Goal: Transaction & Acquisition: Obtain resource

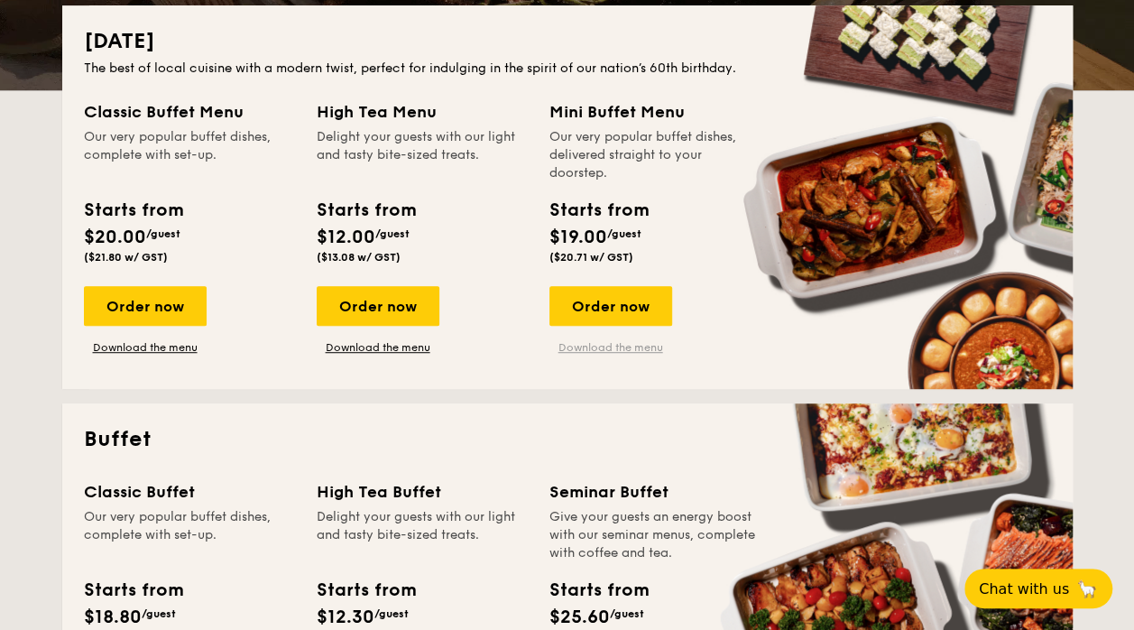
scroll to position [451, 0]
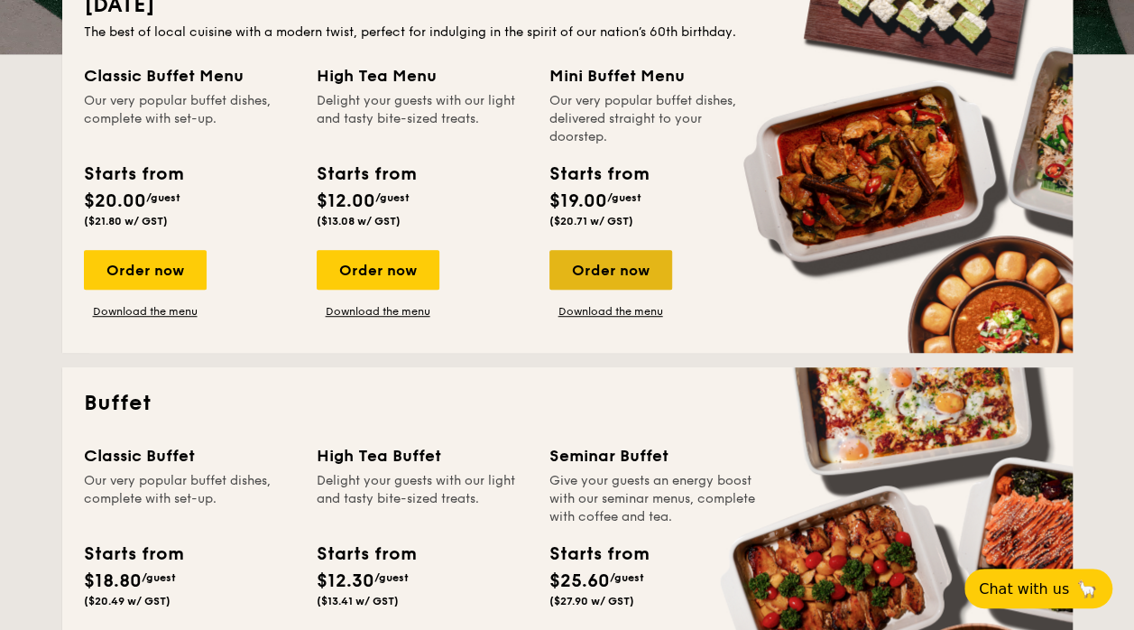
click at [613, 267] on div "Order now" at bounding box center [610, 270] width 123 height 40
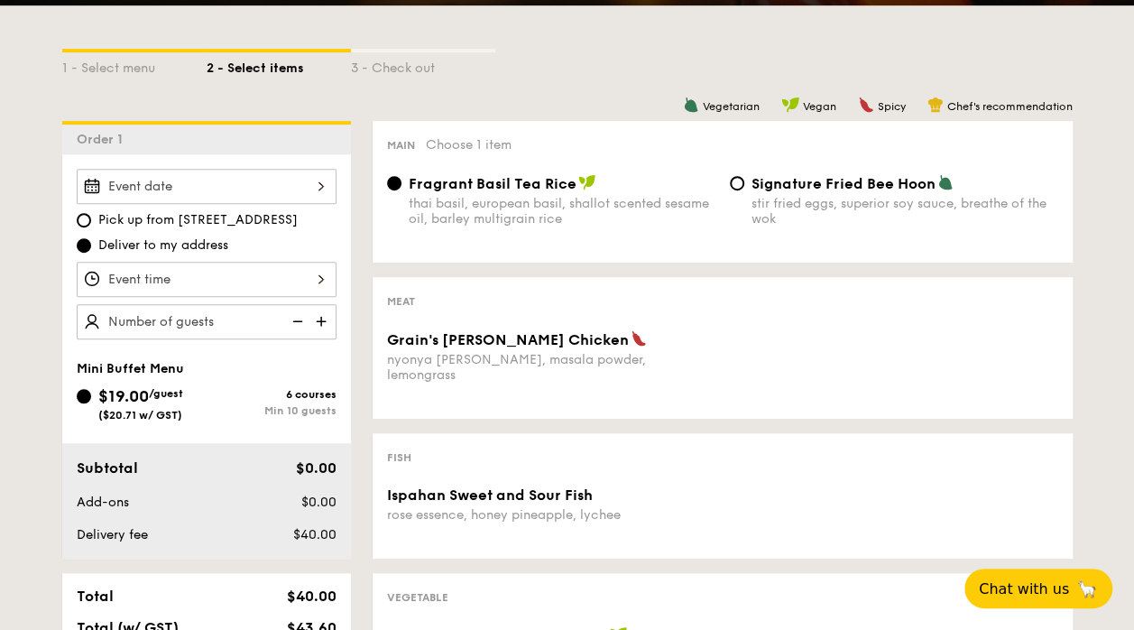
scroll to position [361, 0]
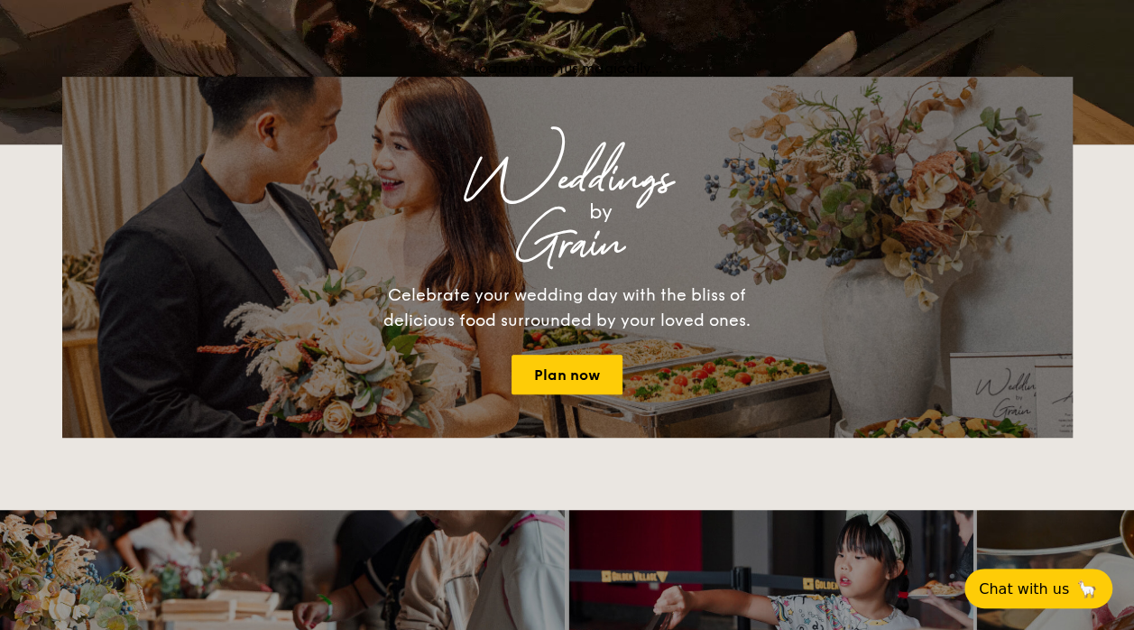
scroll to position [451, 0]
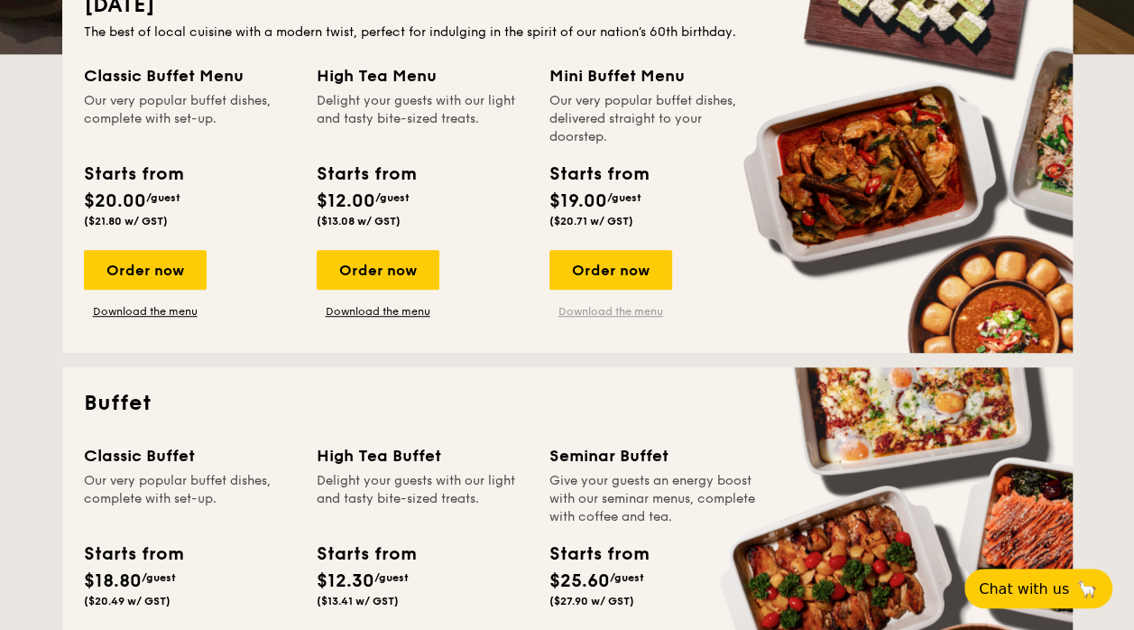
click at [604, 305] on link "Download the menu" at bounding box center [610, 311] width 123 height 14
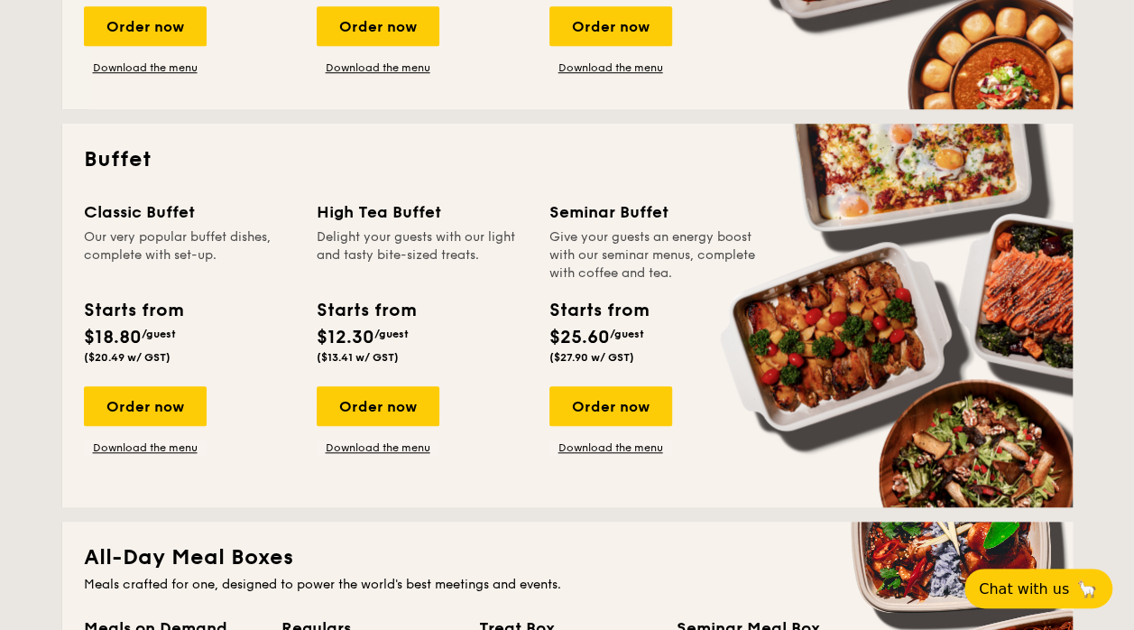
scroll to position [722, 0]
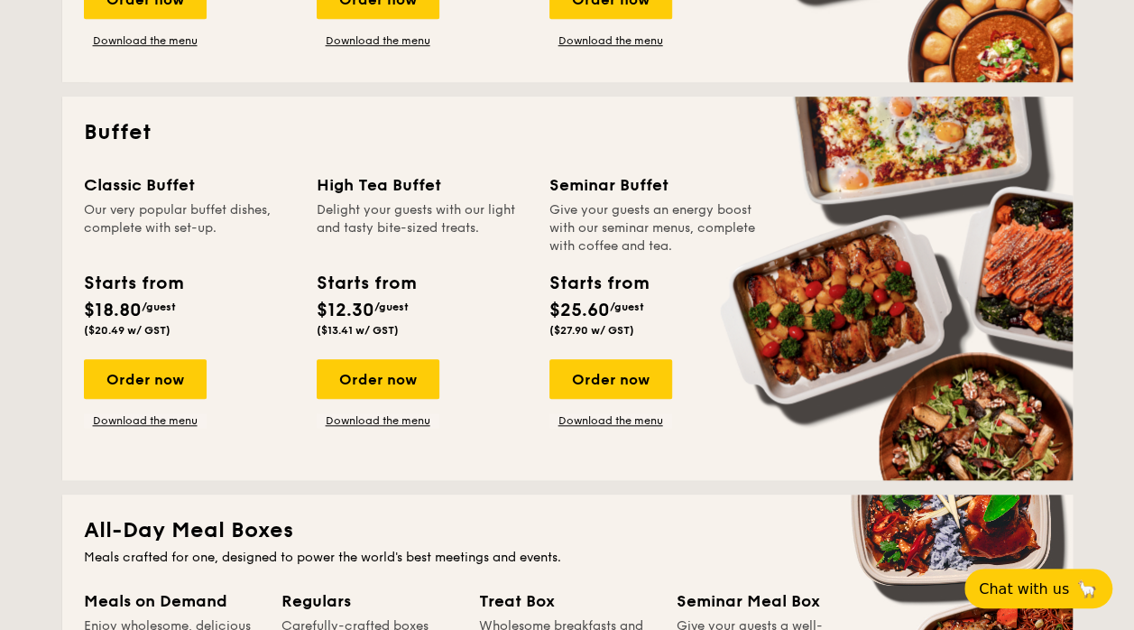
click at [164, 411] on div "Order now Download the menu" at bounding box center [145, 393] width 123 height 69
click at [166, 424] on link "Download the menu" at bounding box center [145, 420] width 123 height 14
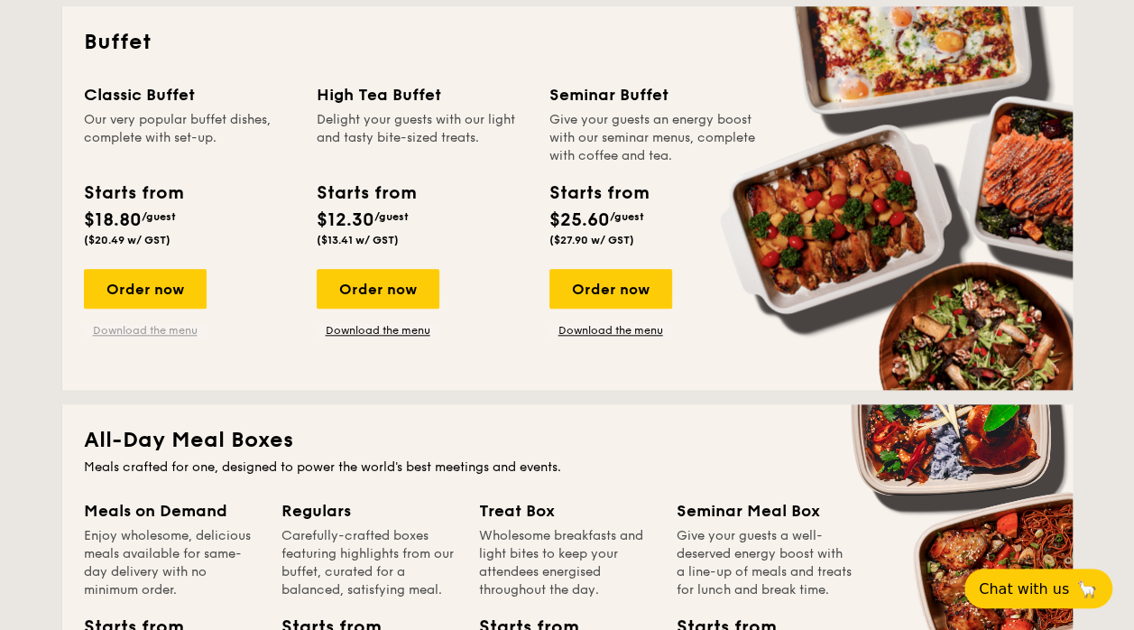
click at [157, 330] on link "Download the menu" at bounding box center [145, 330] width 123 height 14
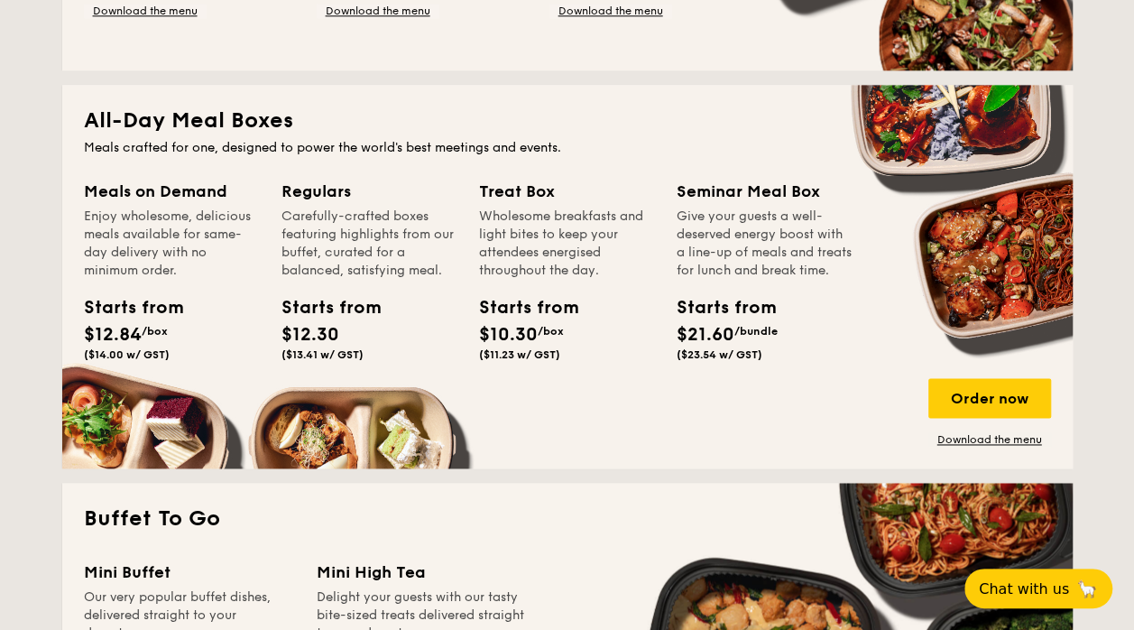
scroll to position [1173, 0]
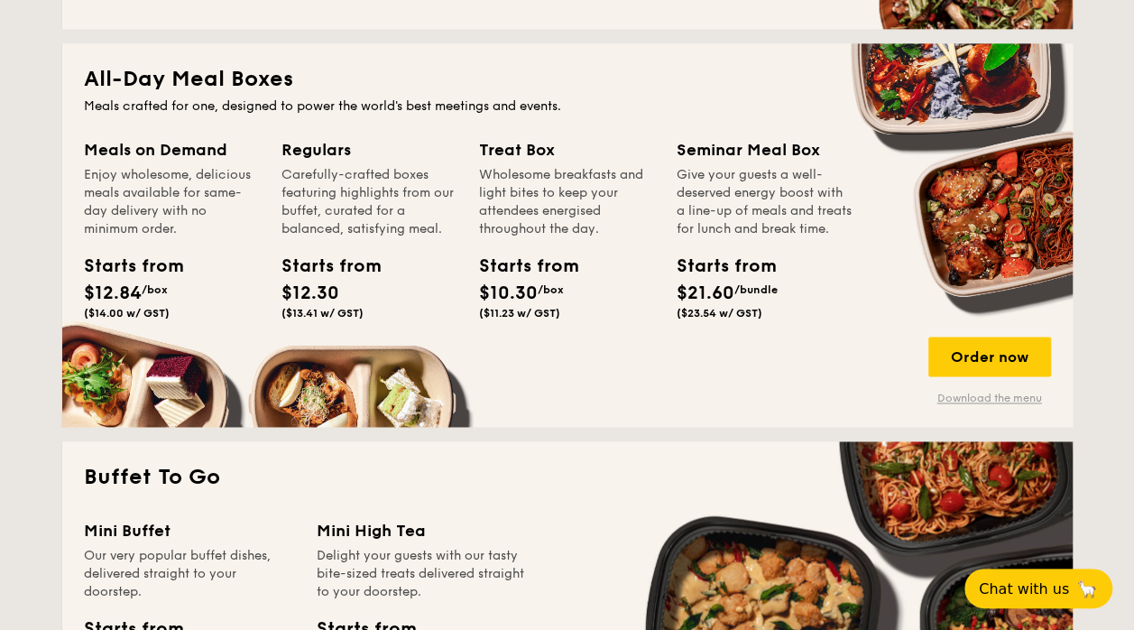
click at [960, 395] on link "Download the menu" at bounding box center [989, 398] width 123 height 14
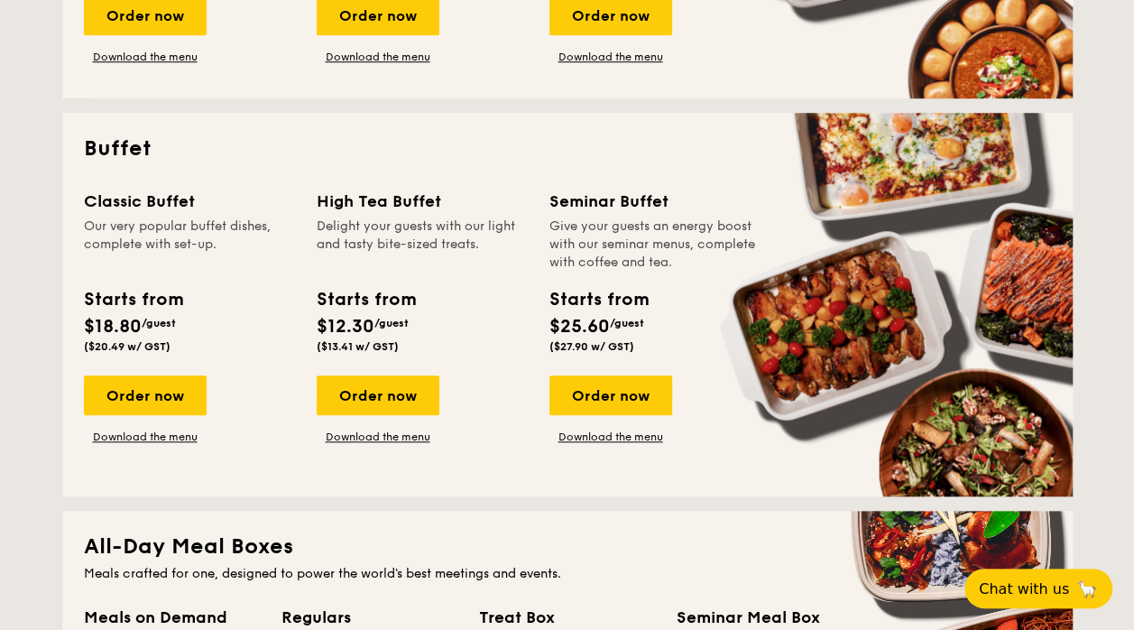
scroll to position [632, 0]
